Goal: Transaction & Acquisition: Subscribe to service/newsletter

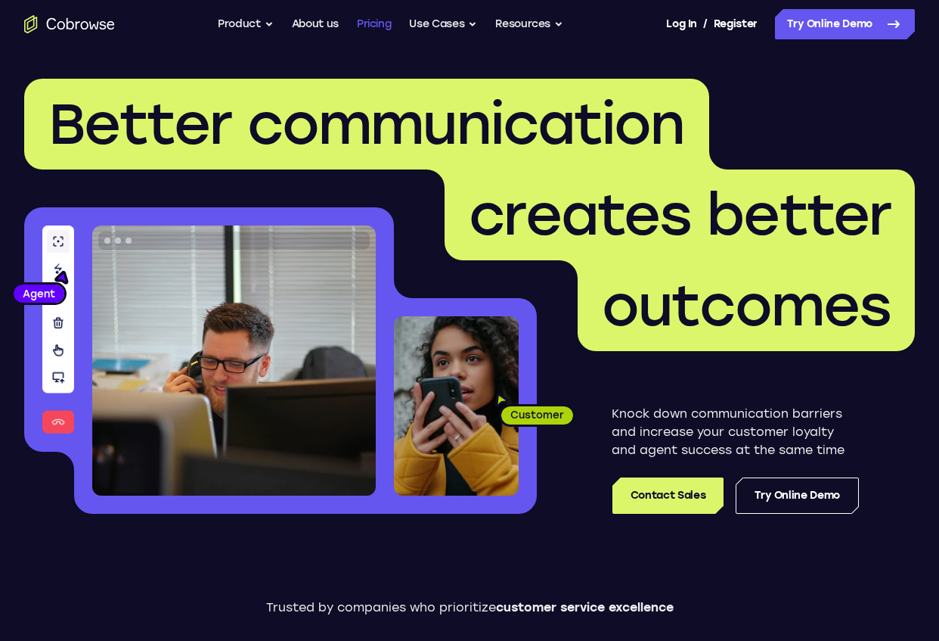
click at [372, 22] on link "Pricing" at bounding box center [374, 24] width 35 height 30
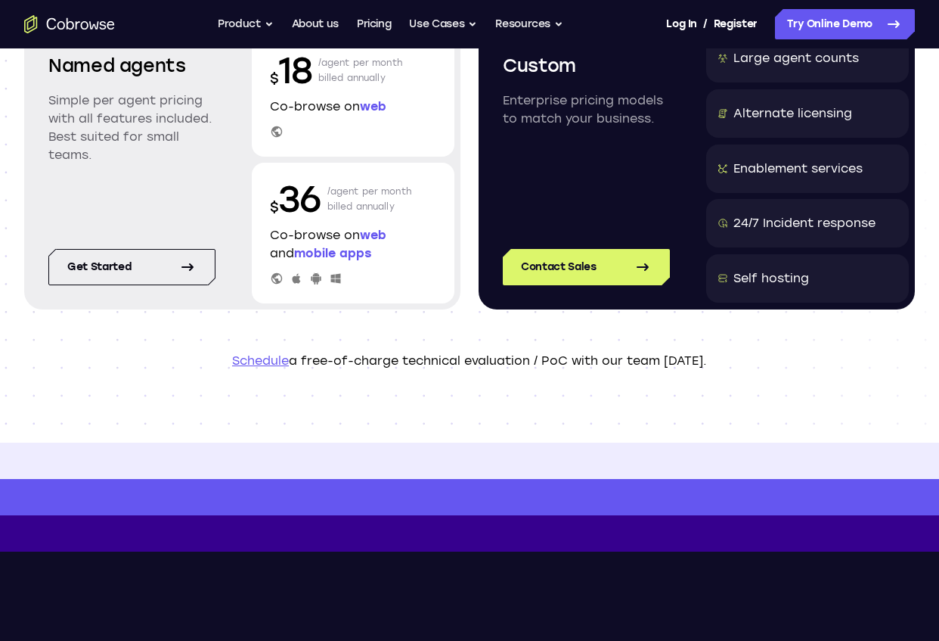
scroll to position [175, 0]
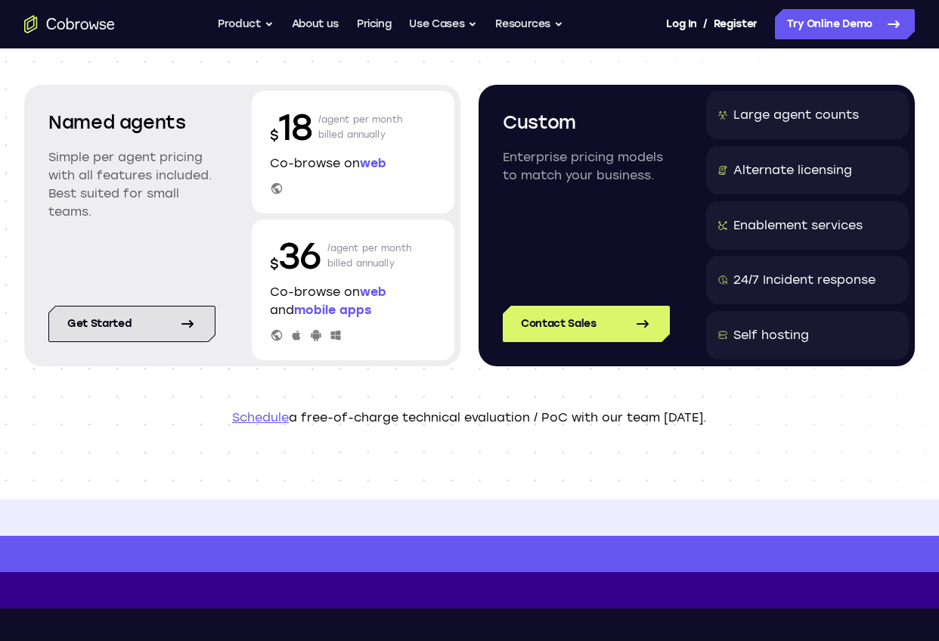
click at [129, 337] on link "Get started" at bounding box center [131, 324] width 167 height 36
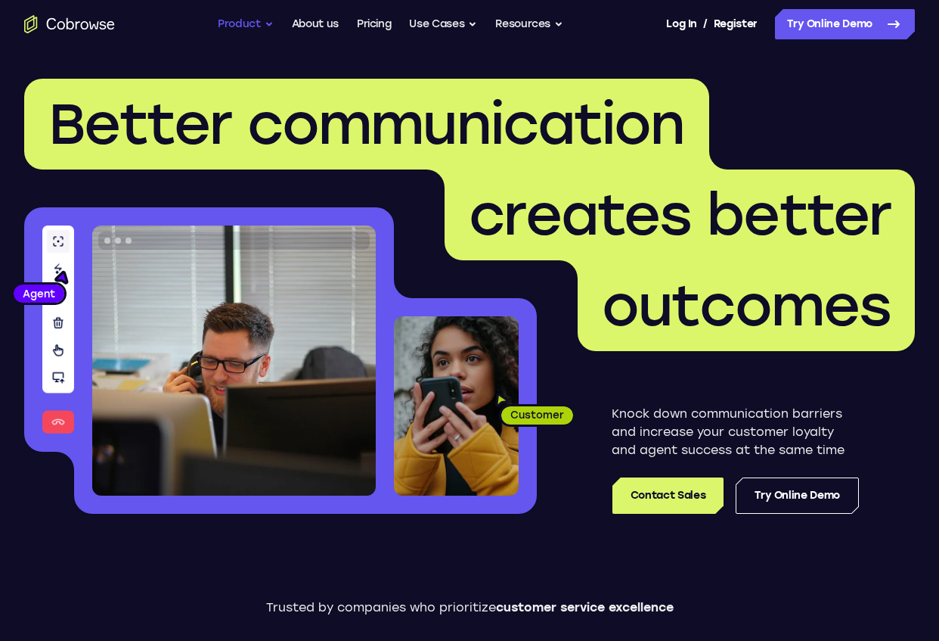
click at [253, 29] on button "Product" at bounding box center [246, 24] width 56 height 30
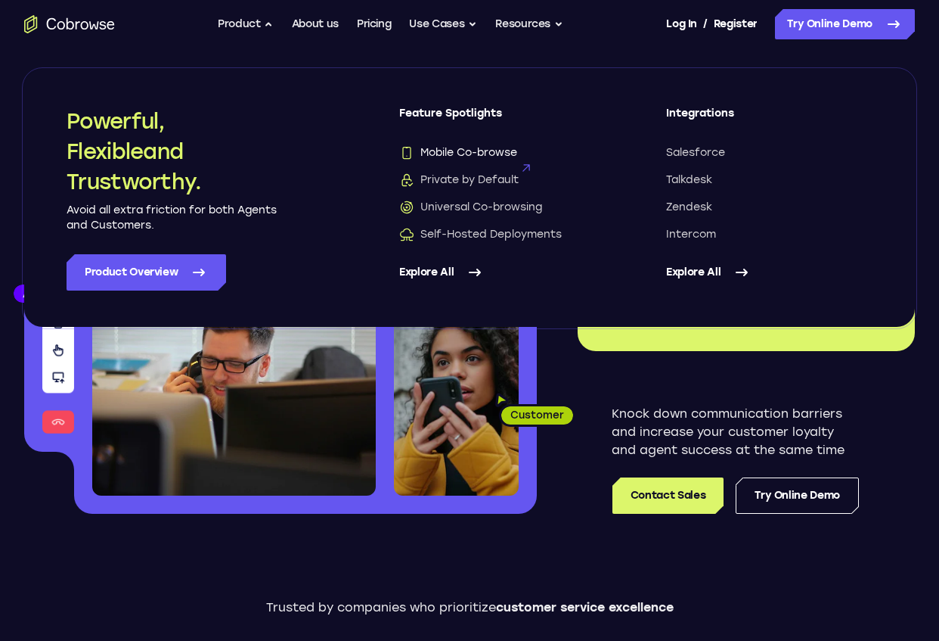
click at [463, 154] on span "Mobile Co-browse" at bounding box center [458, 152] width 118 height 15
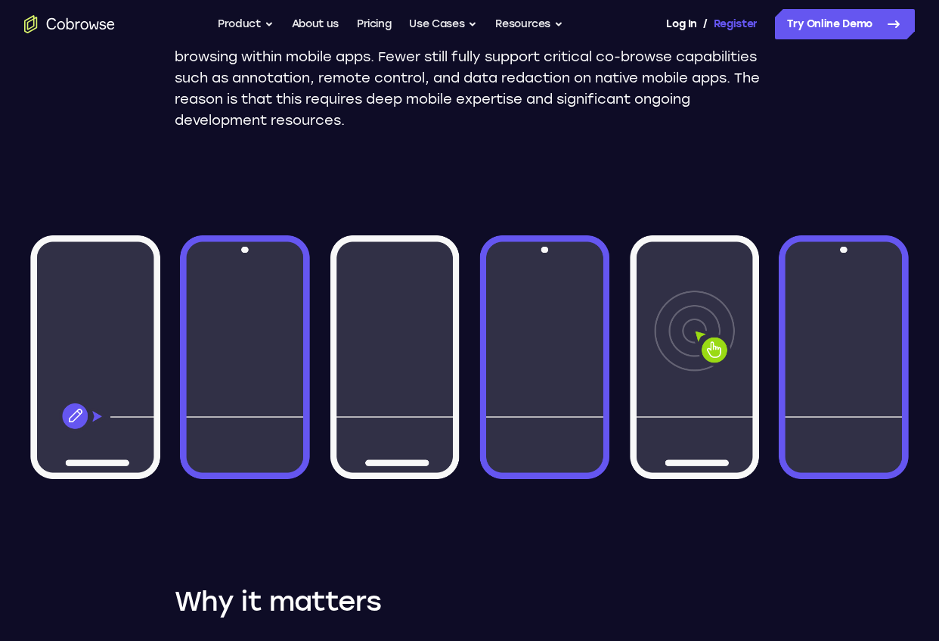
scroll to position [356, 0]
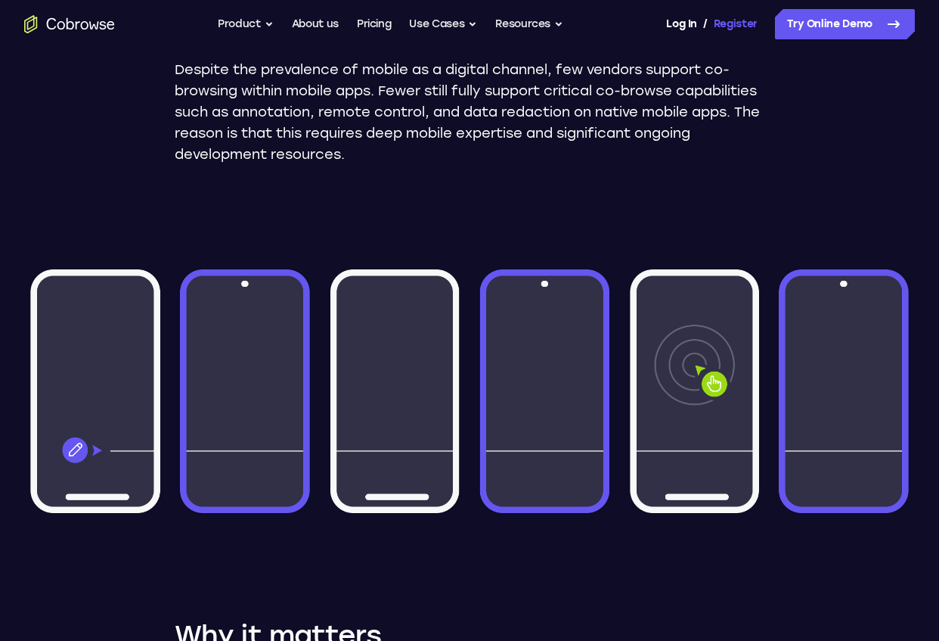
click at [747, 21] on link "Register" at bounding box center [736, 24] width 44 height 30
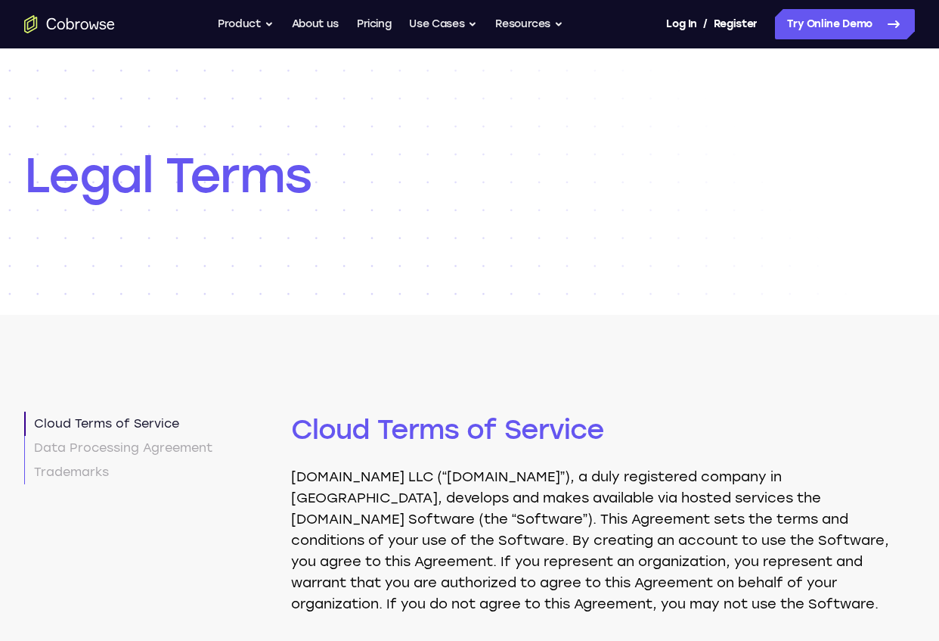
click at [708, 28] on div "Log In / Register" at bounding box center [711, 24] width 91 height 30
click at [682, 26] on link "Log In" at bounding box center [681, 24] width 30 height 30
